Goal: Task Accomplishment & Management: Complete application form

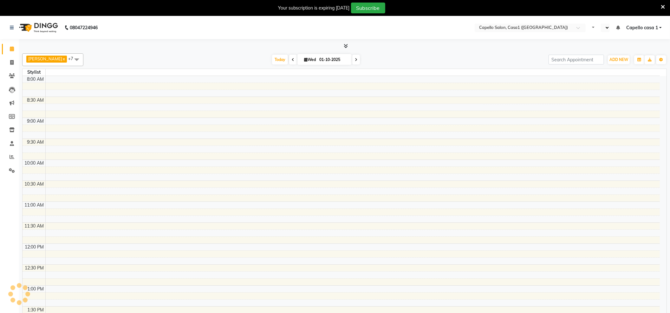
click at [663, 6] on icon at bounding box center [663, 7] width 4 height 6
select select "en"
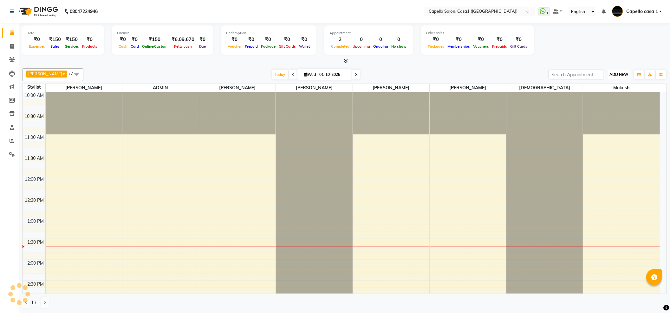
click at [613, 75] on span "ADD NEW" at bounding box center [619, 74] width 19 height 5
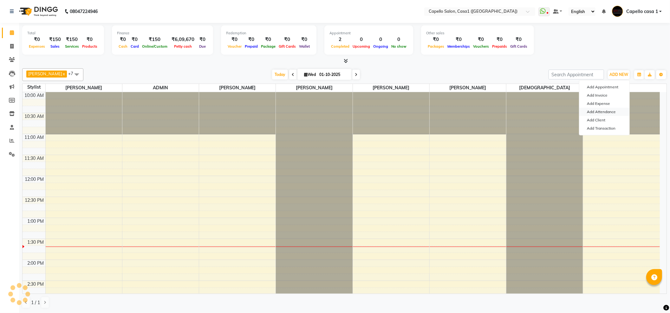
click at [602, 113] on link "Add Attendance" at bounding box center [605, 112] width 50 height 8
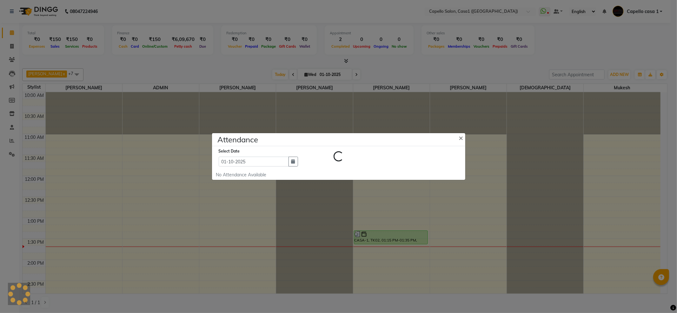
select select "L"
select select "W"
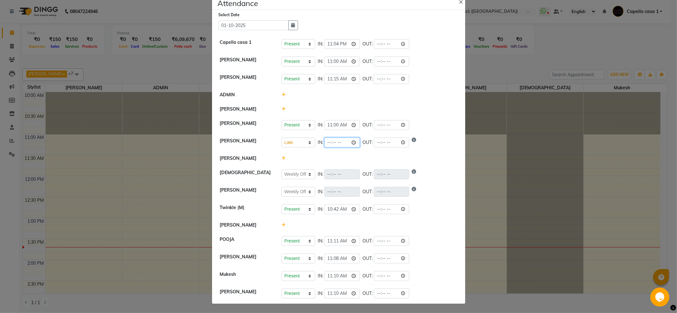
click at [352, 140] on input "time" at bounding box center [342, 142] width 36 height 10
click at [435, 91] on div at bounding box center [369, 94] width 185 height 7
click at [355, 142] on input "13:30" at bounding box center [342, 142] width 36 height 10
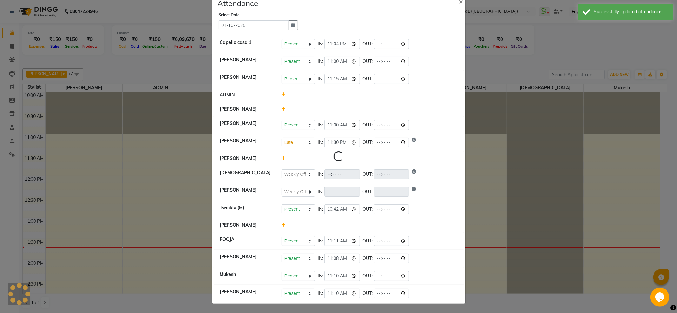
type input "23:30"
click at [437, 108] on div at bounding box center [369, 109] width 185 height 7
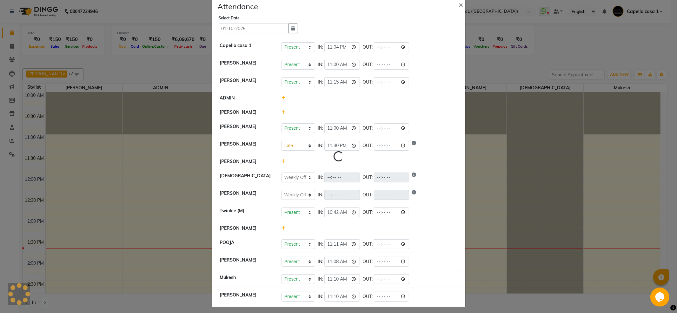
scroll to position [14, 0]
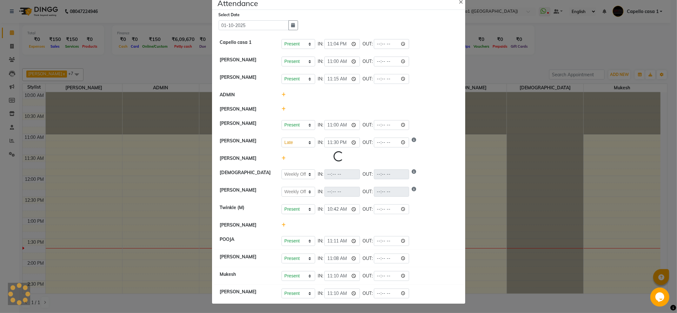
select select "L"
select select "W"
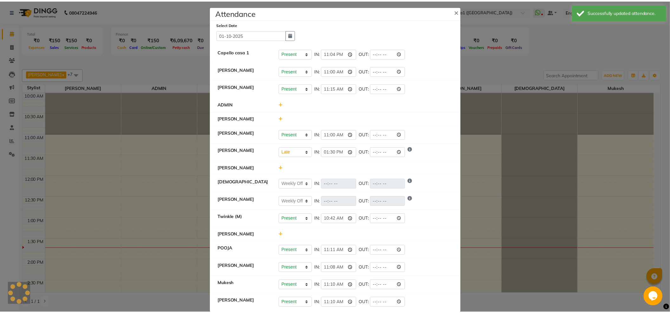
scroll to position [0, 0]
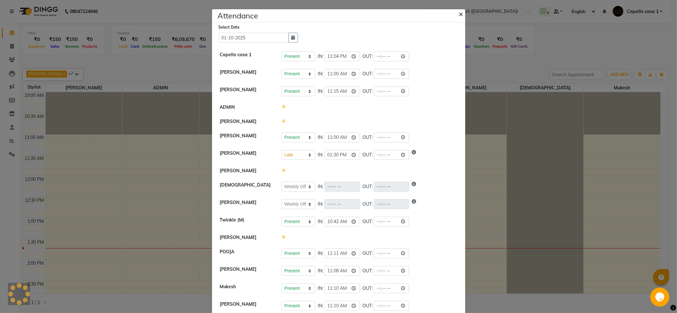
click at [459, 11] on span "×" at bounding box center [461, 14] width 4 height 10
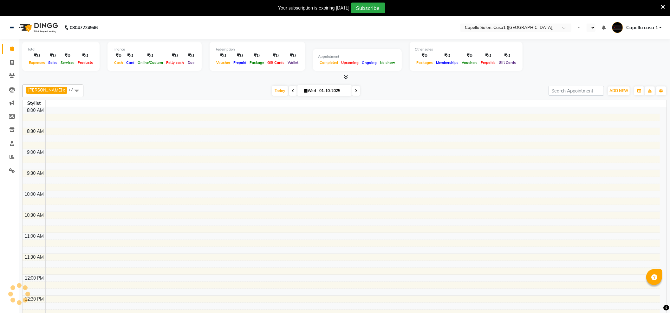
click at [665, 6] on div "Your subscription is expiring [DATE] Subscribe" at bounding box center [335, 8] width 670 height 16
click at [664, 8] on icon at bounding box center [663, 7] width 4 height 6
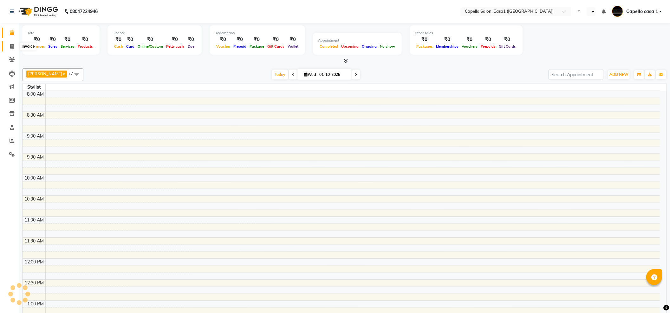
drag, startPoint x: 14, startPoint y: 46, endPoint x: 19, endPoint y: 51, distance: 6.7
click at [14, 46] on span at bounding box center [11, 46] width 11 height 7
select select "service"
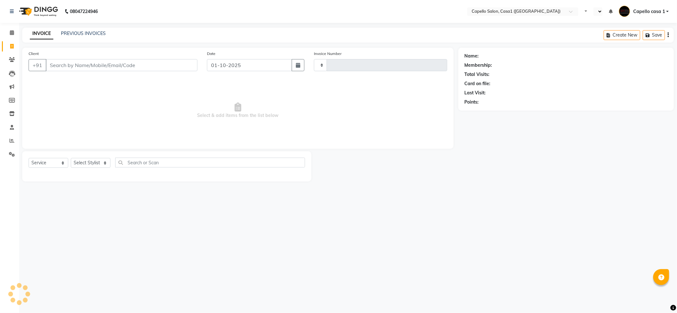
click at [70, 66] on input "Client" at bounding box center [122, 65] width 152 height 12
type input "casa"
select select "en"
type input "casa1"
type input "3761"
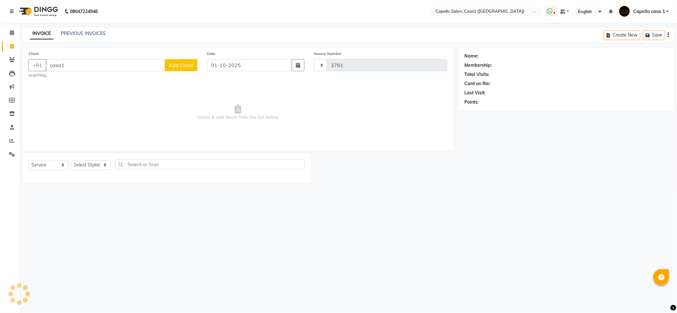
select select "846"
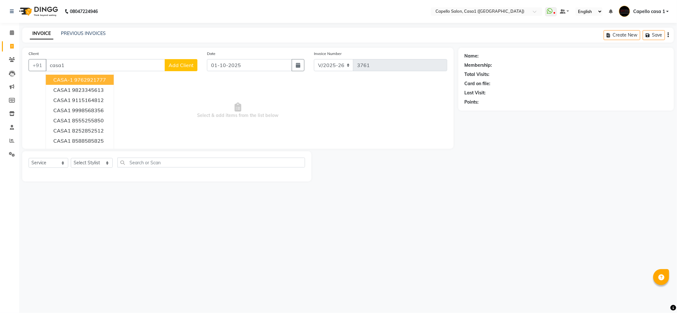
click at [83, 78] on ngb-highlight "9762921777" at bounding box center [90, 79] width 32 height 6
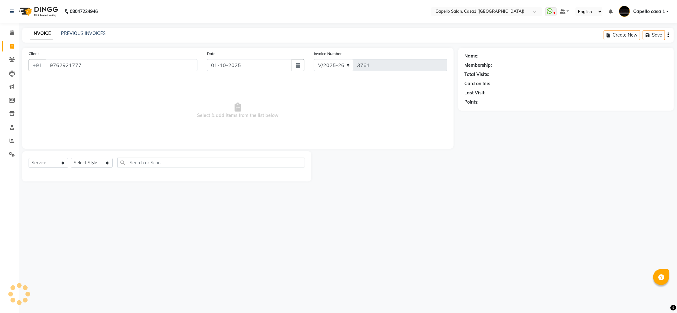
type input "9762921777"
click at [82, 164] on select "Select Stylist [PERSON_NAME] ADMIN Akash Chawale Capello casa 1 [PERSON_NAME] M…" at bounding box center [92, 163] width 42 height 10
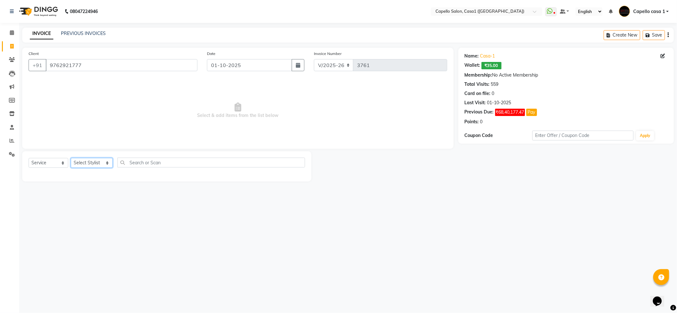
select select "53765"
click at [71, 158] on select "Select Stylist [PERSON_NAME] ADMIN Akash Chawale Capello casa 1 [PERSON_NAME] M…" at bounding box center [92, 163] width 42 height 10
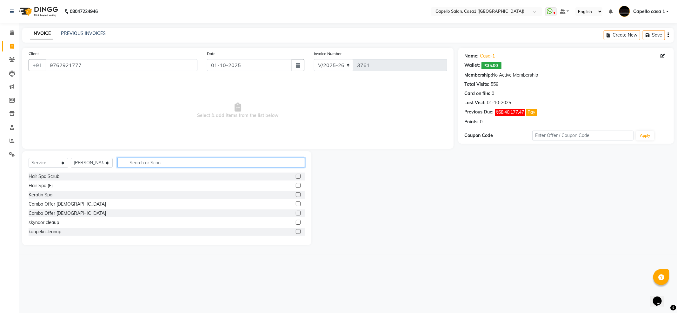
click at [139, 162] on input "text" at bounding box center [211, 162] width 188 height 10
type input "c"
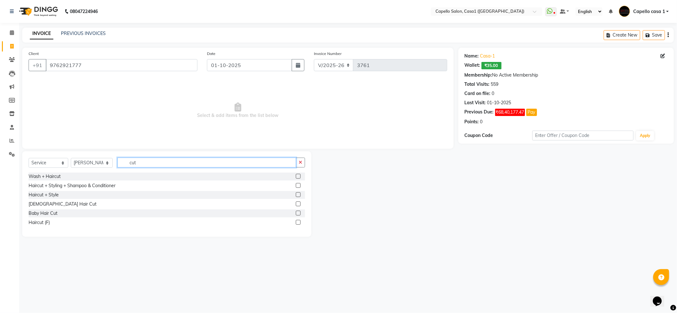
type input "cut"
click at [298, 184] on label at bounding box center [298, 185] width 5 height 5
click at [298, 184] on input "checkbox" at bounding box center [298, 185] width 4 height 4
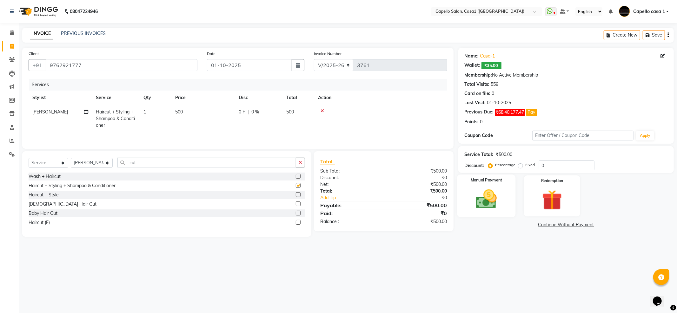
checkbox input "false"
click at [495, 201] on img at bounding box center [486, 199] width 34 height 24
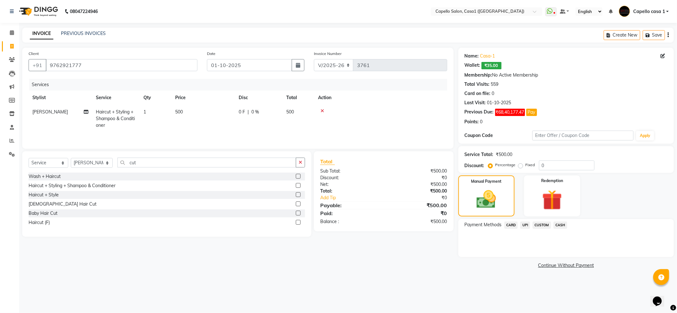
click at [526, 227] on span "UPI" at bounding box center [525, 224] width 10 height 7
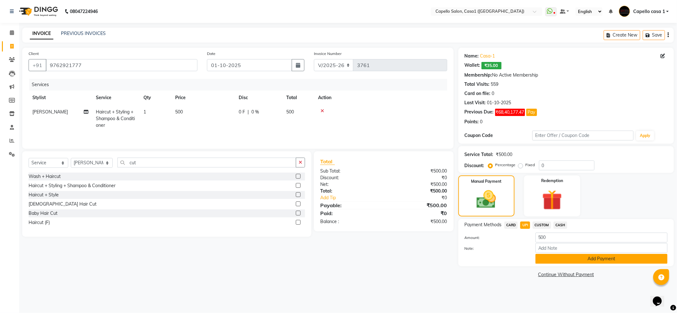
click at [543, 256] on button "Add Payment" at bounding box center [601, 259] width 132 height 10
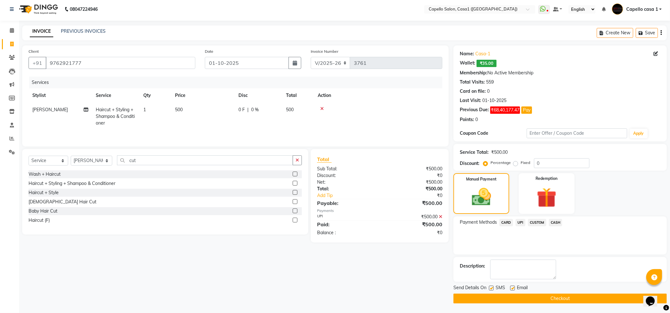
scroll to position [3, 0]
click at [544, 298] on button "Checkout" at bounding box center [561, 298] width 214 height 10
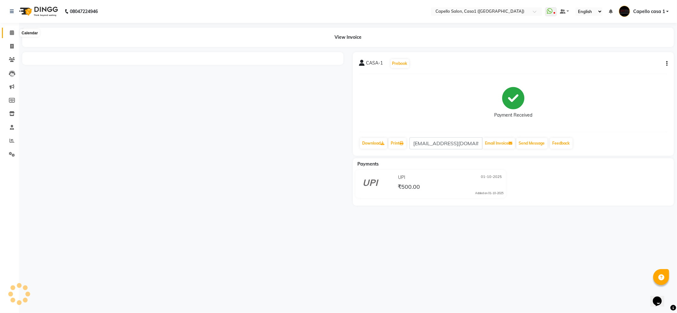
click at [13, 35] on icon at bounding box center [12, 32] width 4 height 5
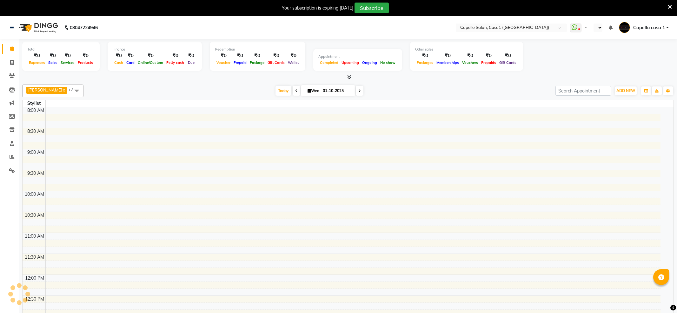
select select "en"
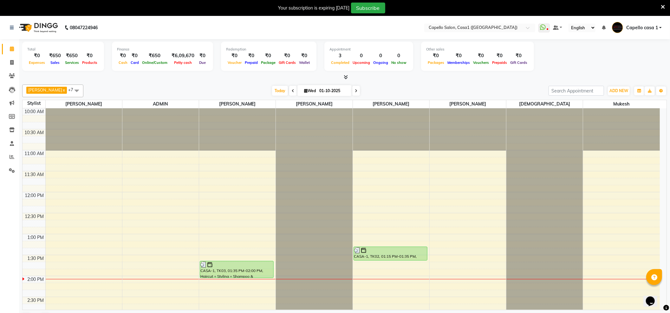
click at [665, 7] on icon at bounding box center [663, 7] width 4 height 6
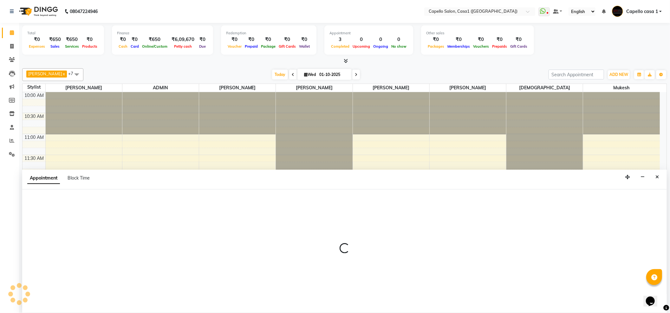
scroll to position [0, 0]
select select "53765"
select select "tentative"
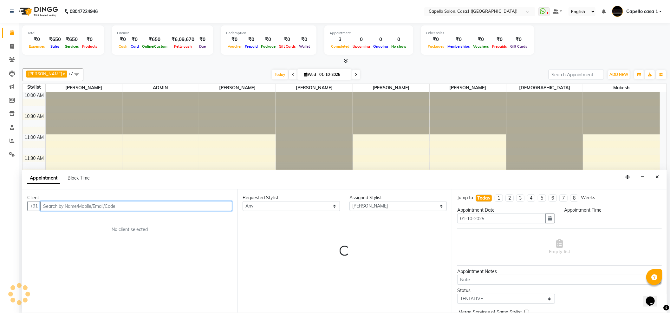
select select "765"
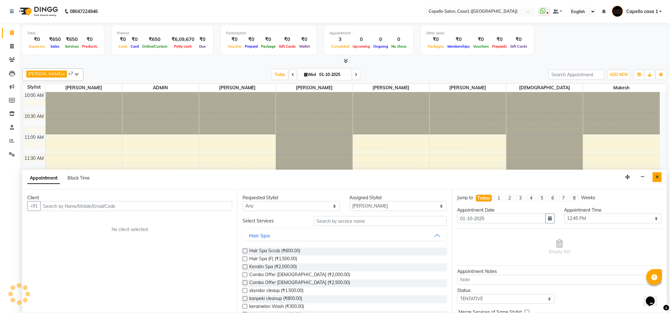
click at [660, 180] on button "Close" at bounding box center [657, 177] width 9 height 10
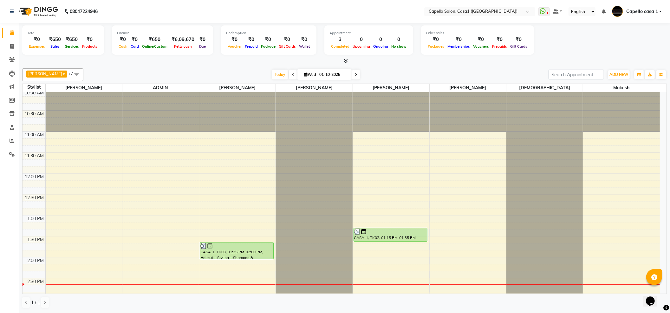
scroll to position [0, 0]
